Goal: Information Seeking & Learning: Understand process/instructions

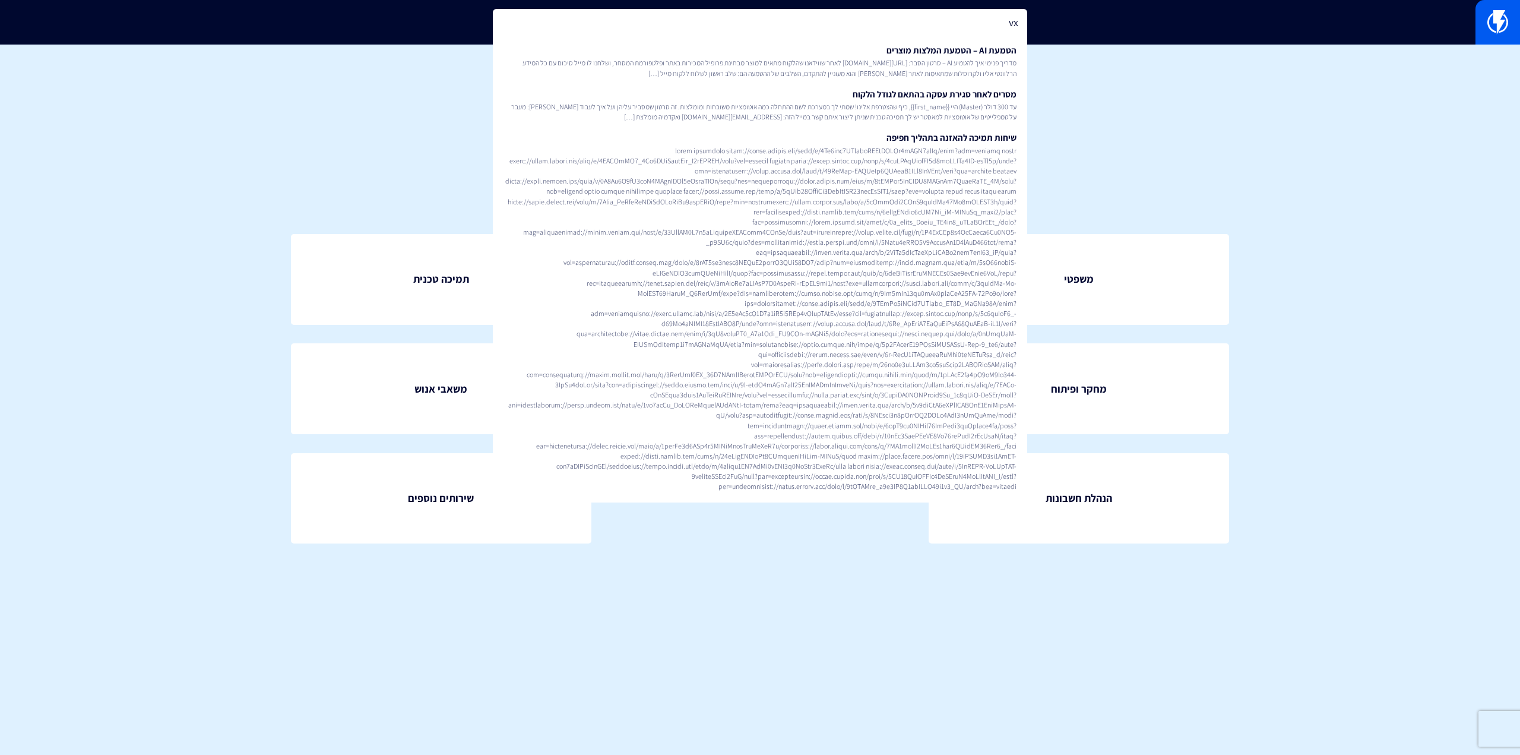
type input "v"
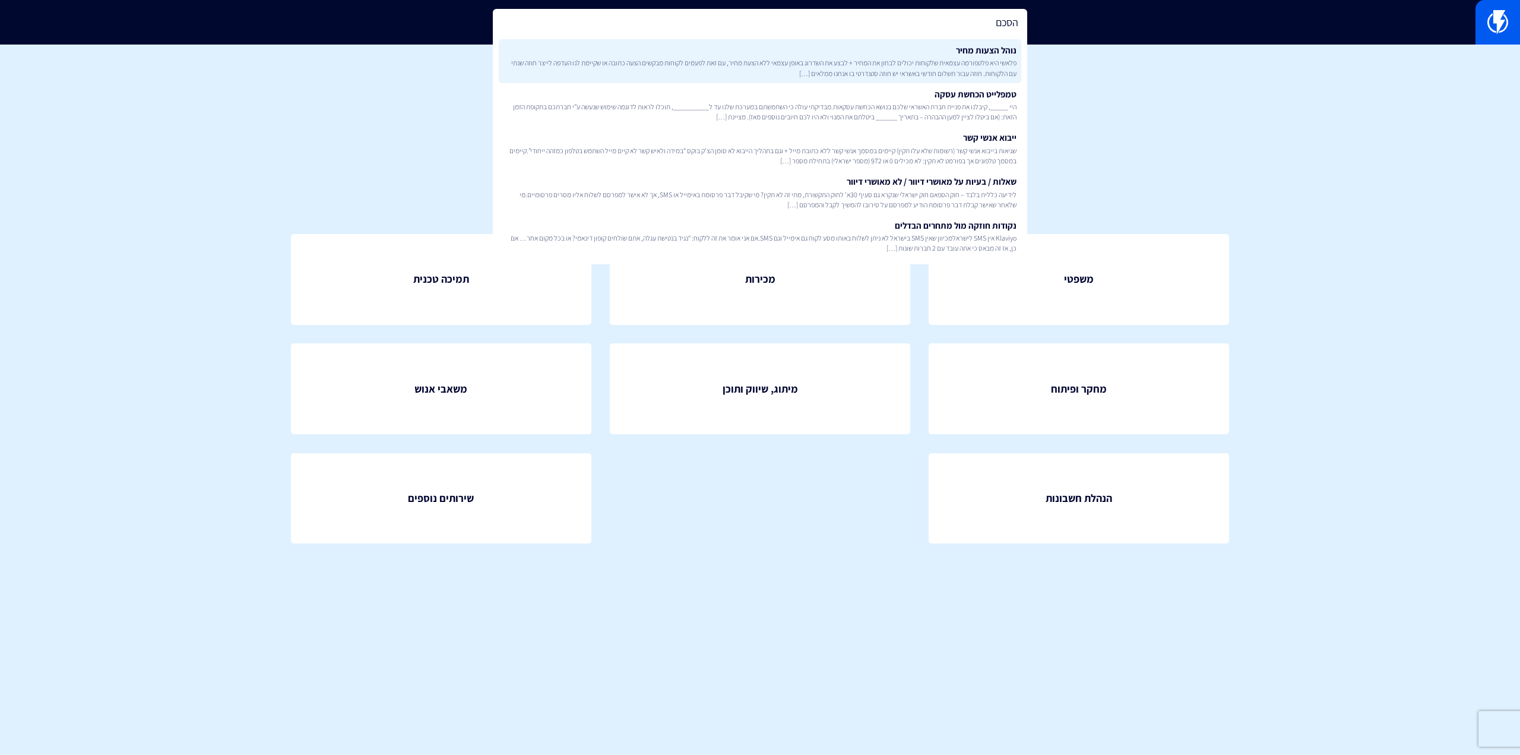
type input "הסכם"
click at [820, 60] on span "פלאשי היא פלטפורמה עצמאית שלקוחות יכולים לבחון את המחיר + לבצע את השדרוג באופן …" at bounding box center [760, 68] width 513 height 20
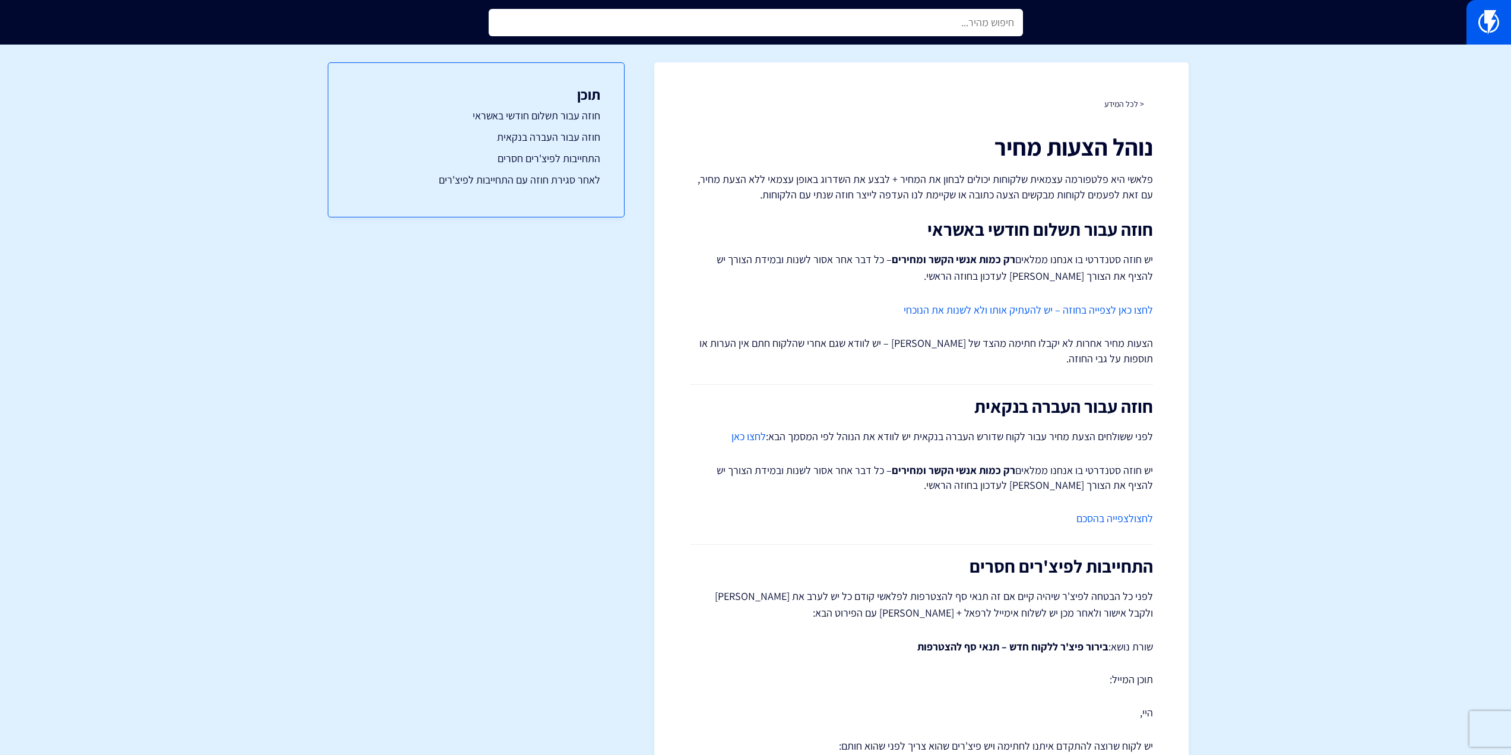
click at [812, 26] on input "text" at bounding box center [756, 22] width 535 height 27
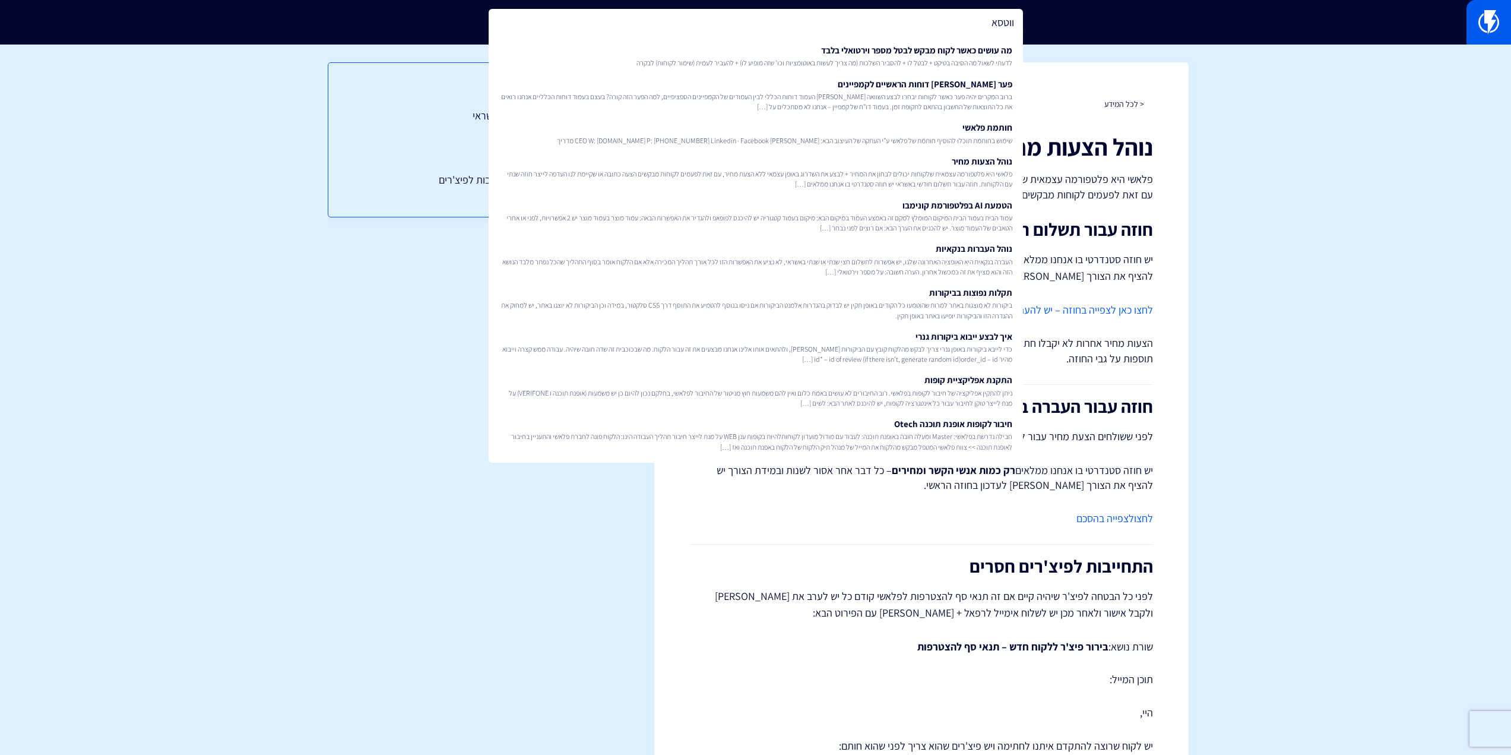
type input "ווטסאפ"
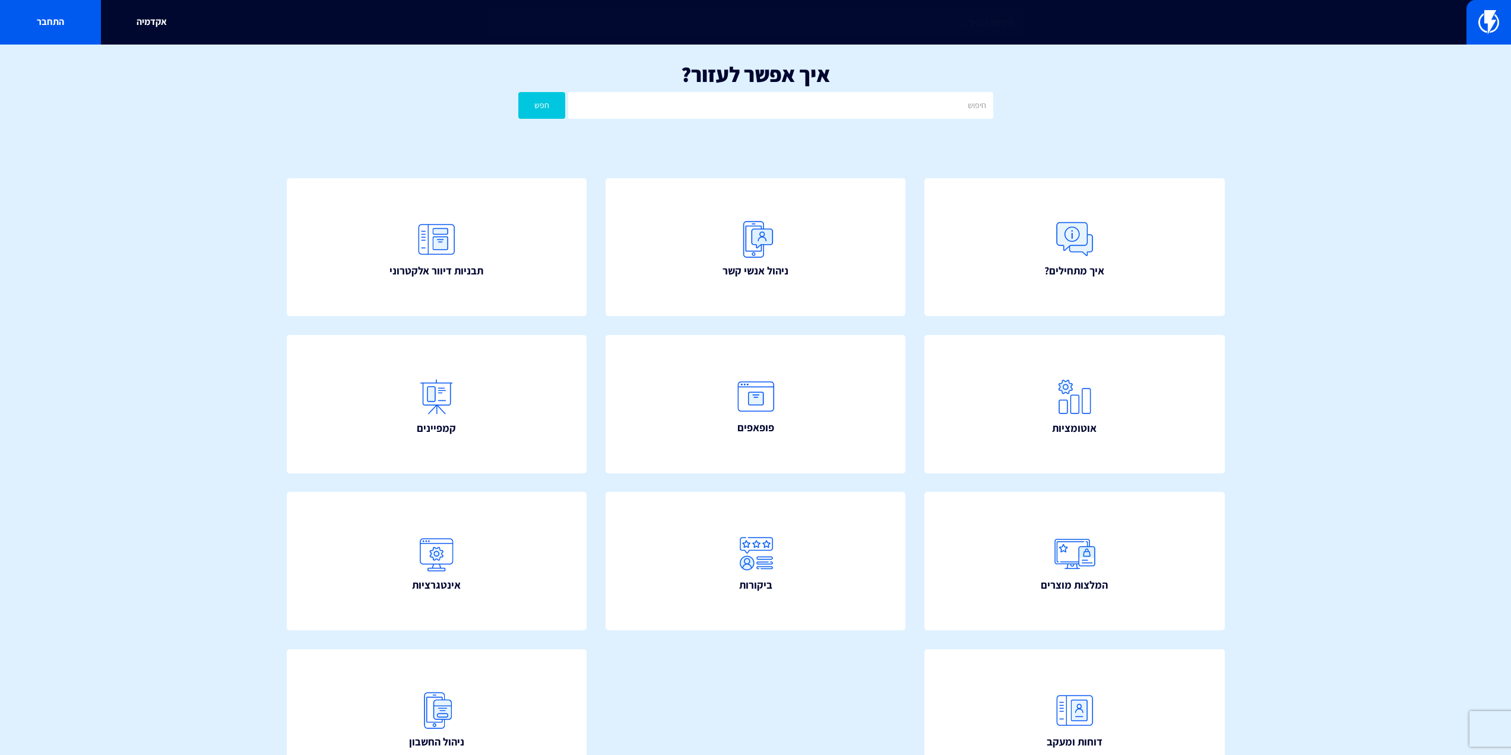
click at [645, 24] on input "text" at bounding box center [756, 22] width 535 height 27
type input "כ"
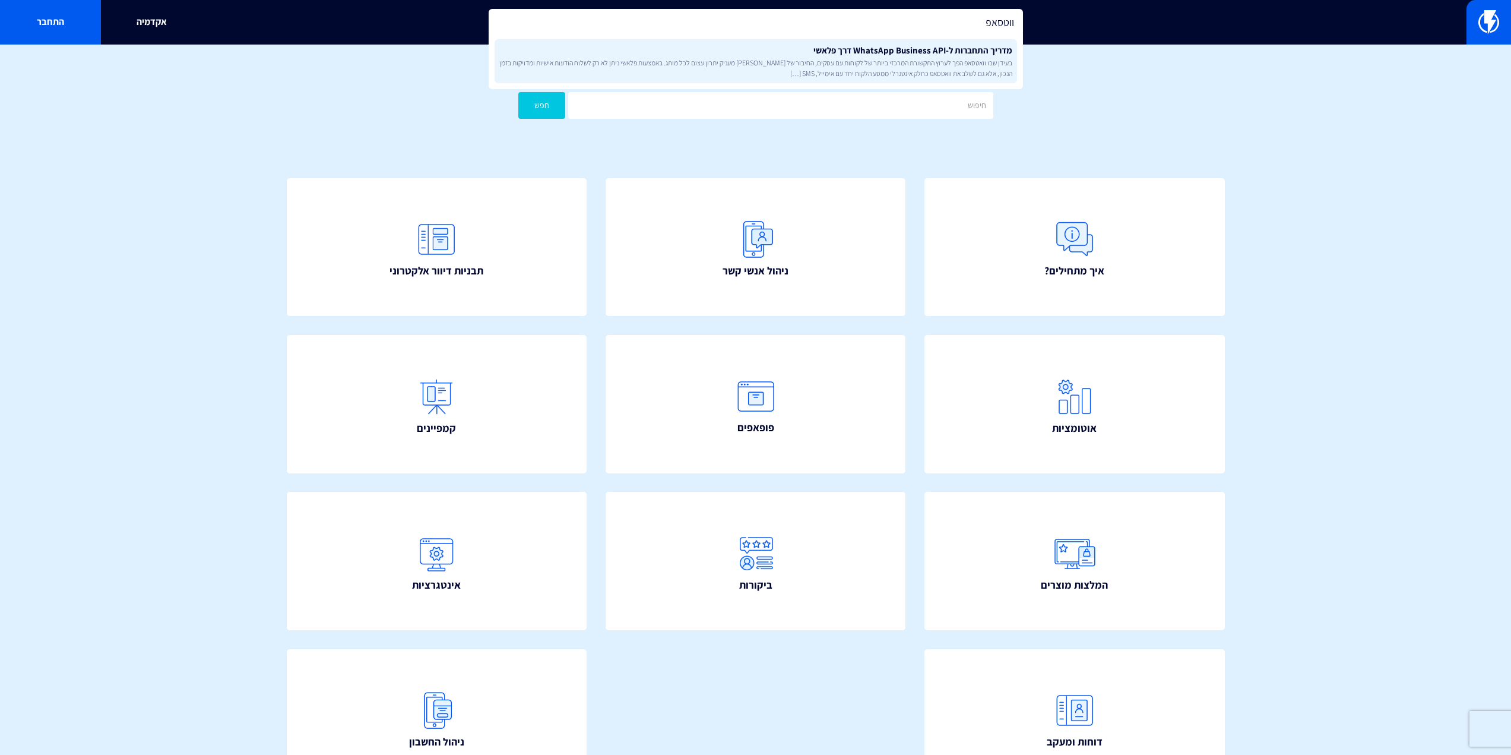
type input "ווטסאפ"
click at [909, 72] on span "בעידן שבו וואטסאפ הפך לערוץ התקשורת המרכזי ביותר של לקוחות עם עסקים, החיבור של …" at bounding box center [755, 68] width 513 height 20
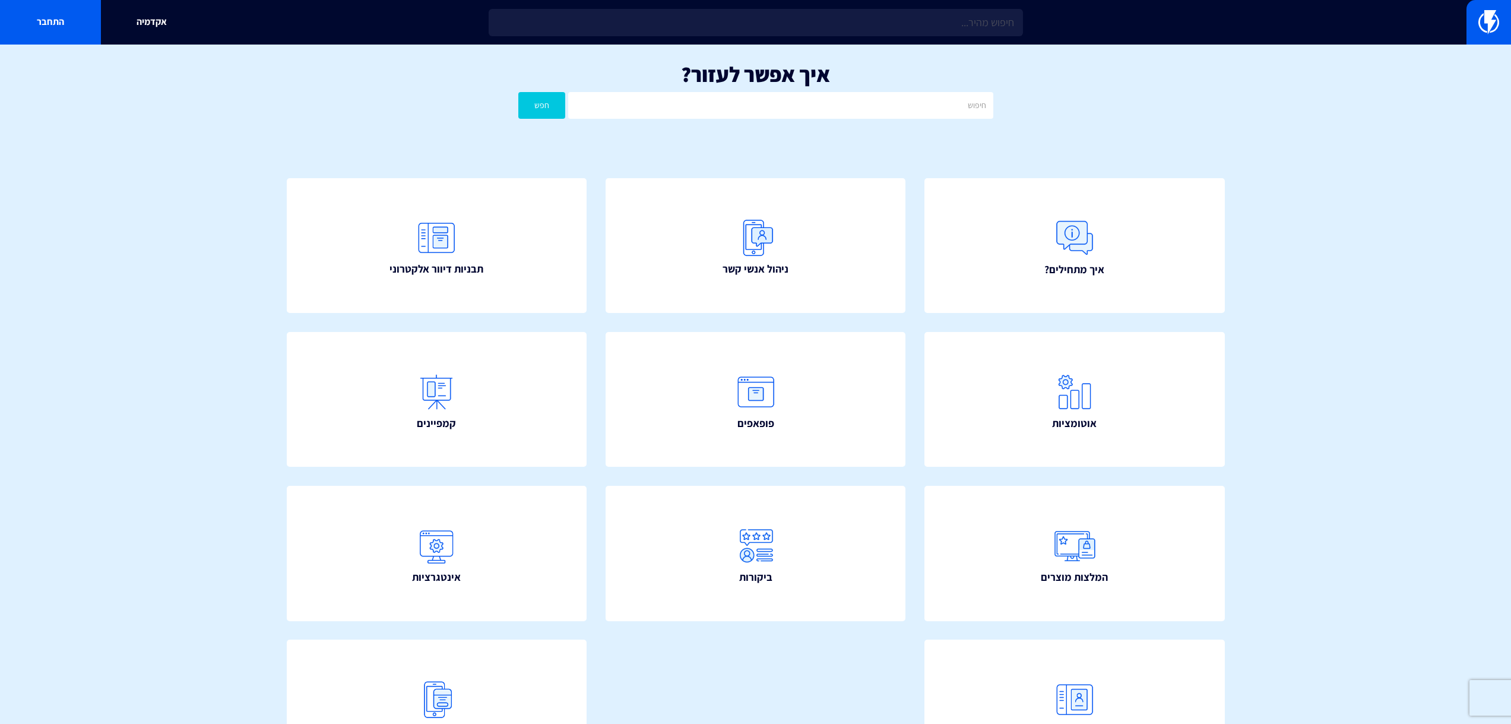
click at [799, 7] on div "אקדמיה התחבר" at bounding box center [755, 22] width 1511 height 45
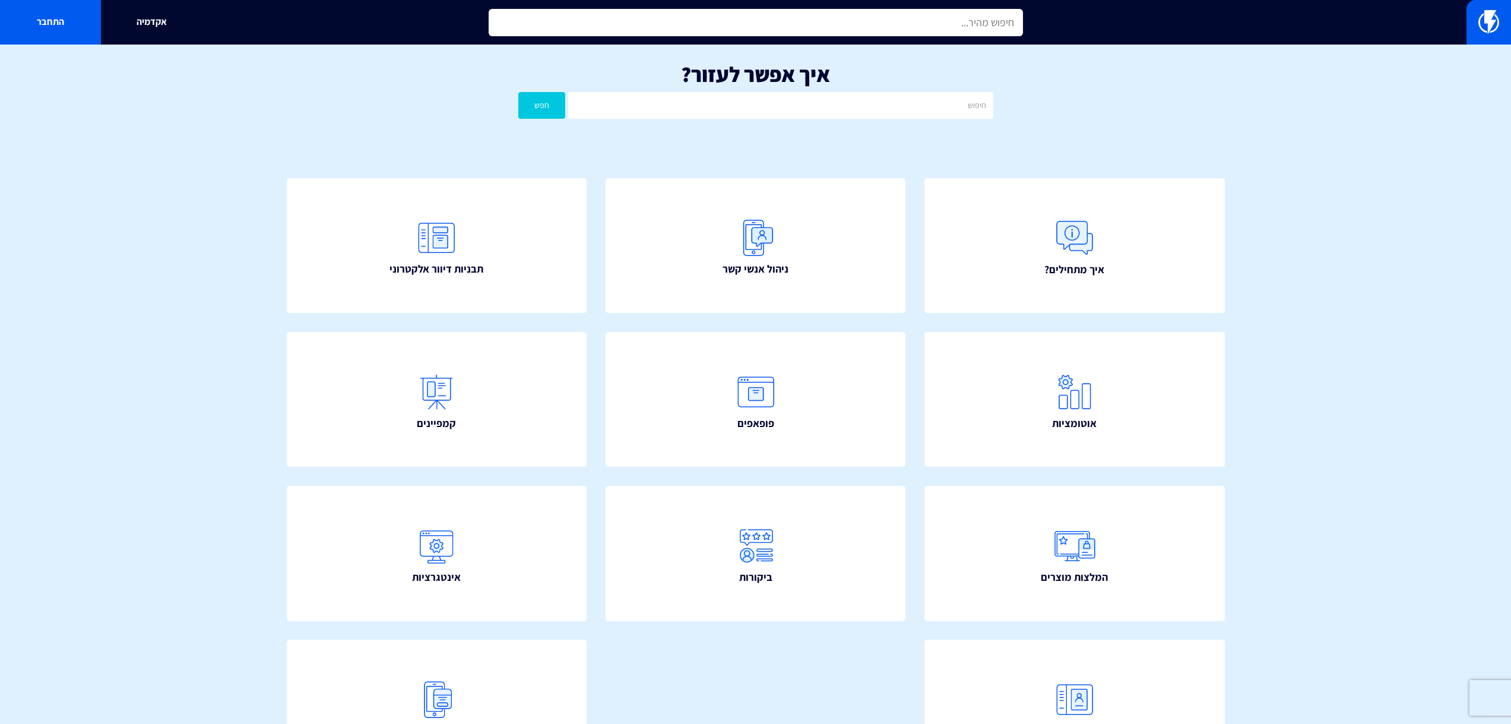
click at [811, 23] on input "text" at bounding box center [756, 22] width 535 height 27
type input "כ"
type input "f"
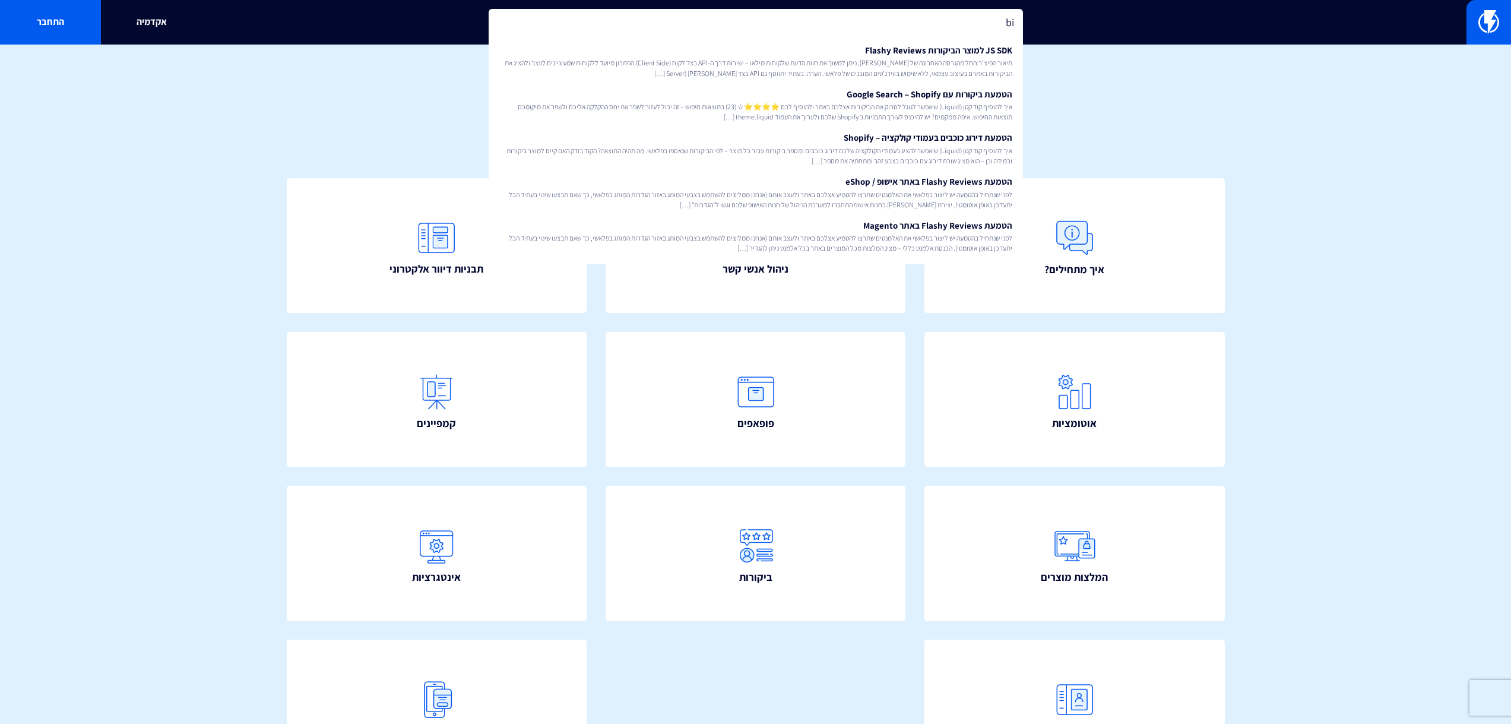
type input "b"
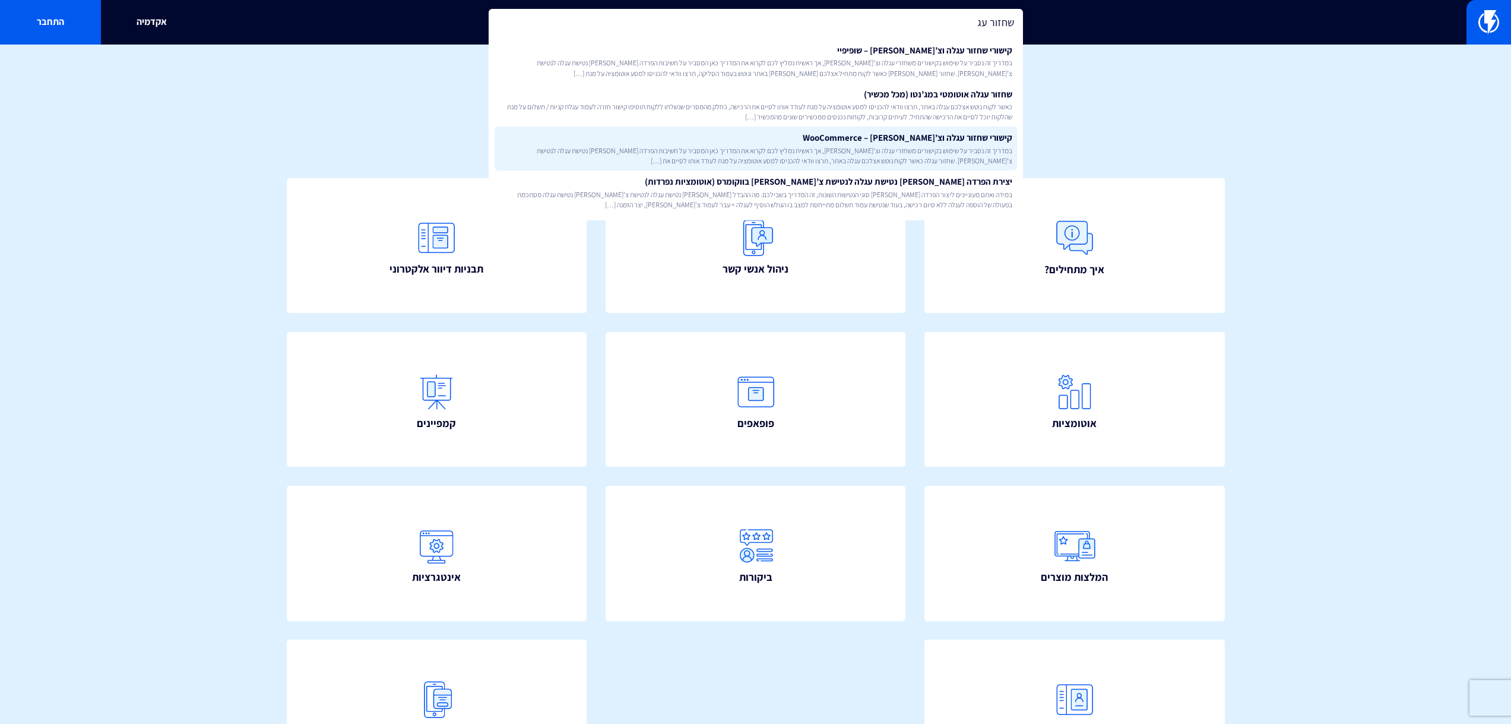
type input "שחזור עג"
click at [925, 146] on span "במדריך זה נסביר על שימוש בקישורים משחזרי עגלה וצ’קאווט, אך ראשית נמליץ לכם לקרו…" at bounding box center [755, 156] width 513 height 20
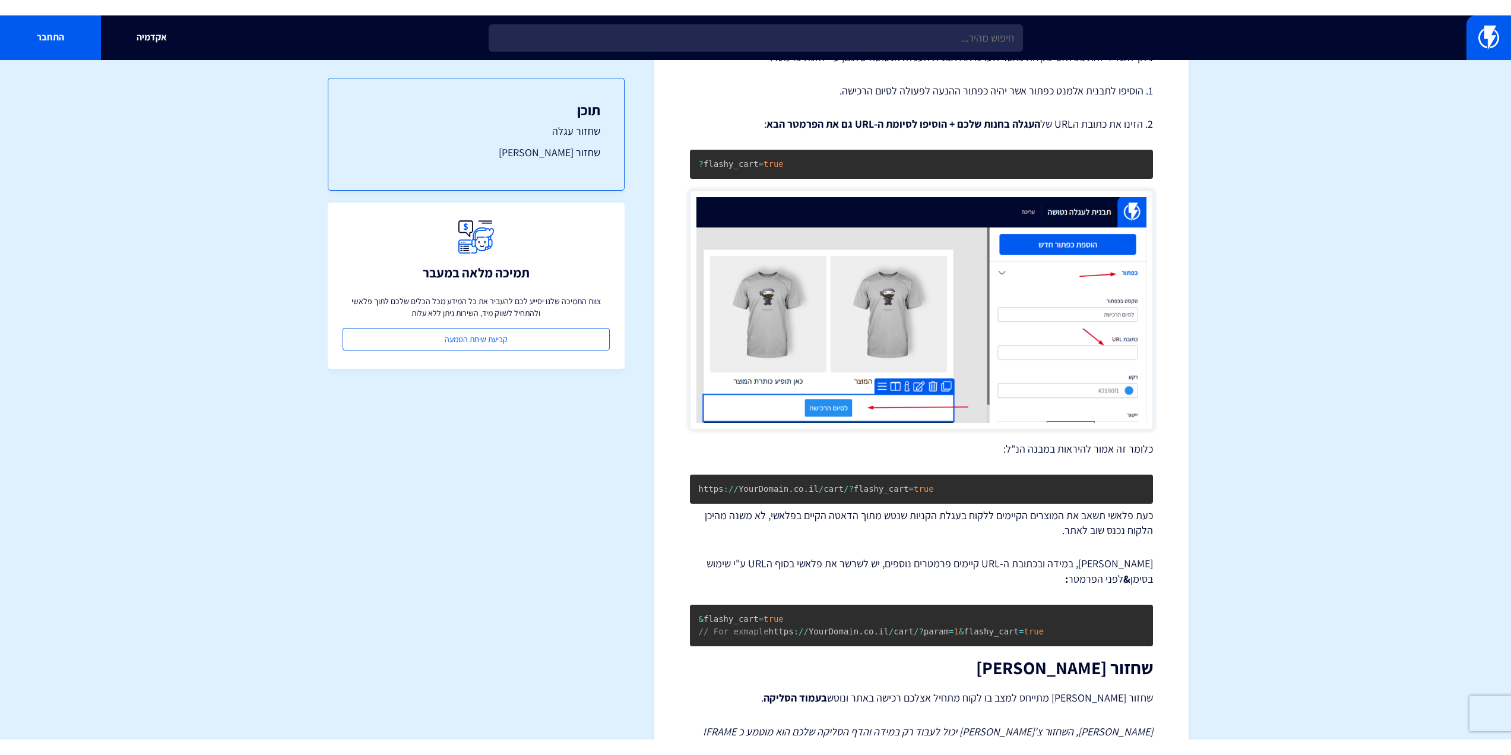
scroll to position [297, 0]
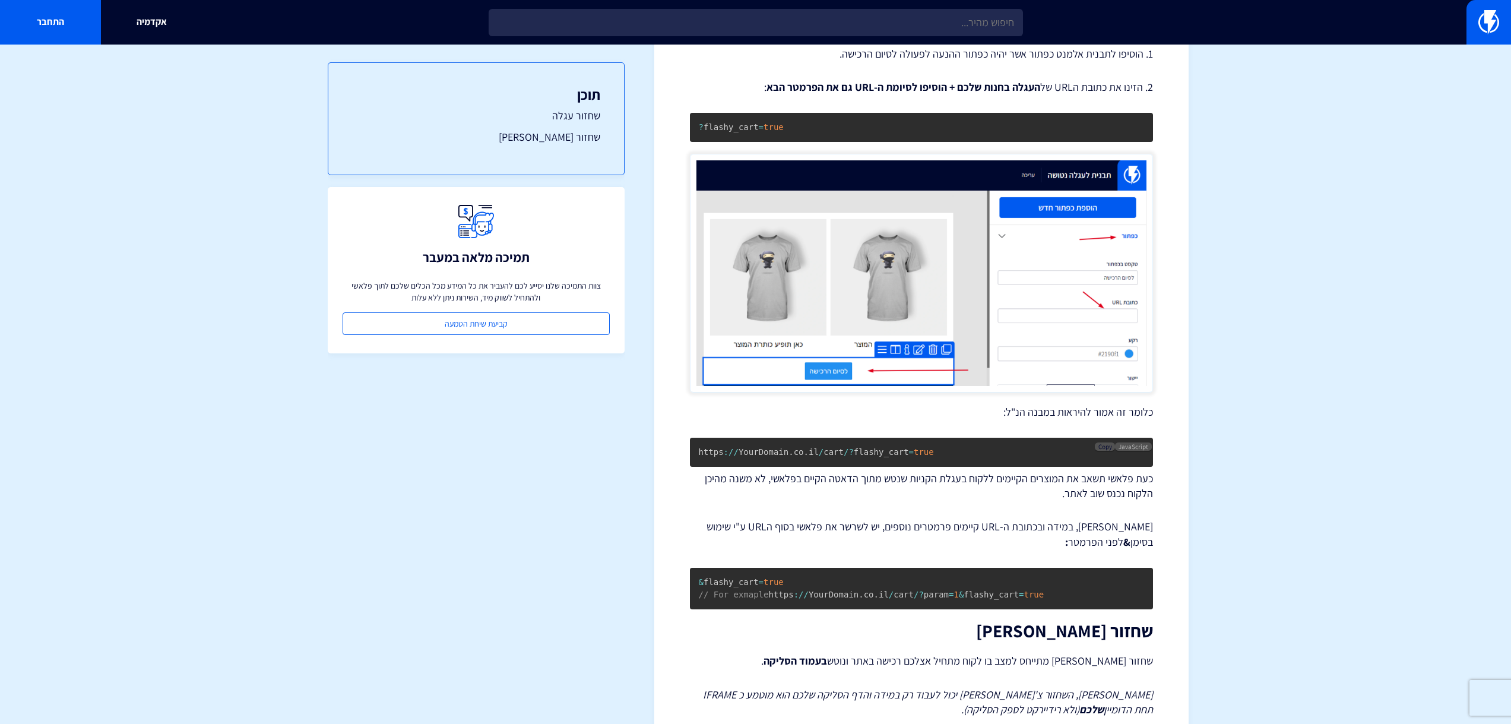
click at [1109, 447] on span "Copy" at bounding box center [1106, 446] width 14 height 8
